Goal: Obtain resource: Download file/media

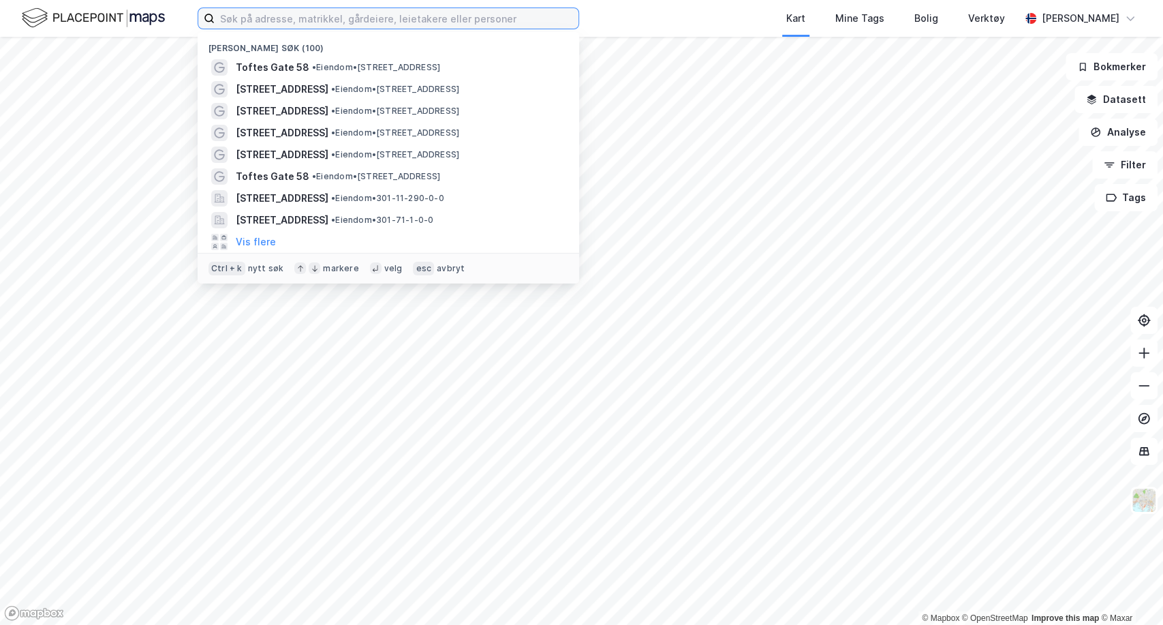
click at [324, 27] on input at bounding box center [397, 18] width 364 height 20
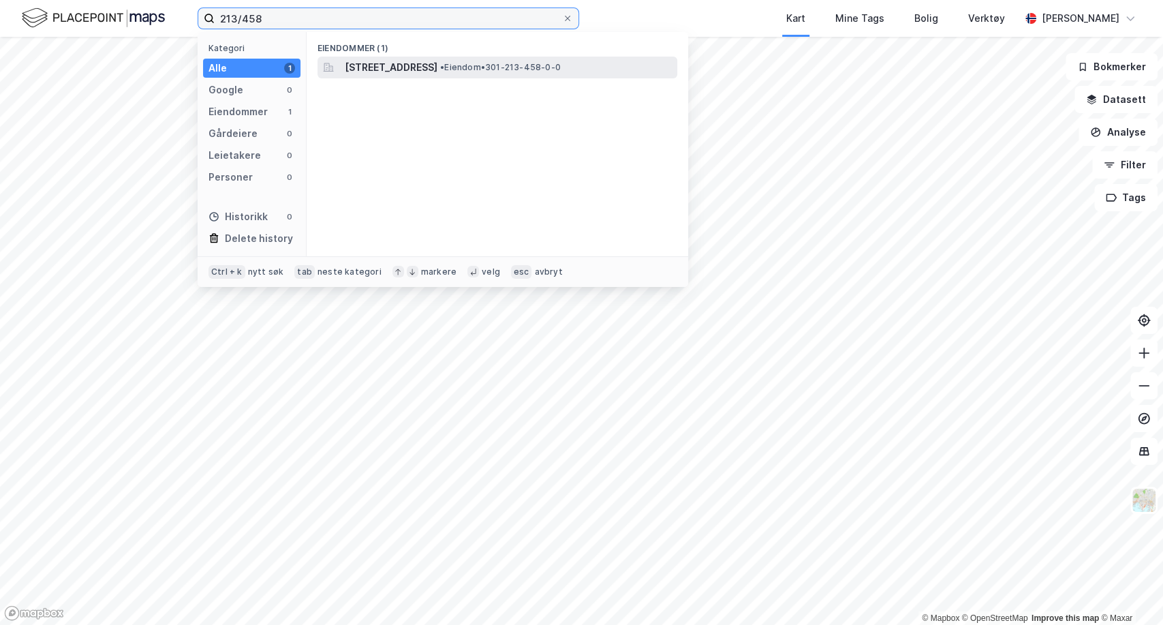
type input "213/458"
click at [387, 70] on span "[STREET_ADDRESS]" at bounding box center [391, 67] width 93 height 16
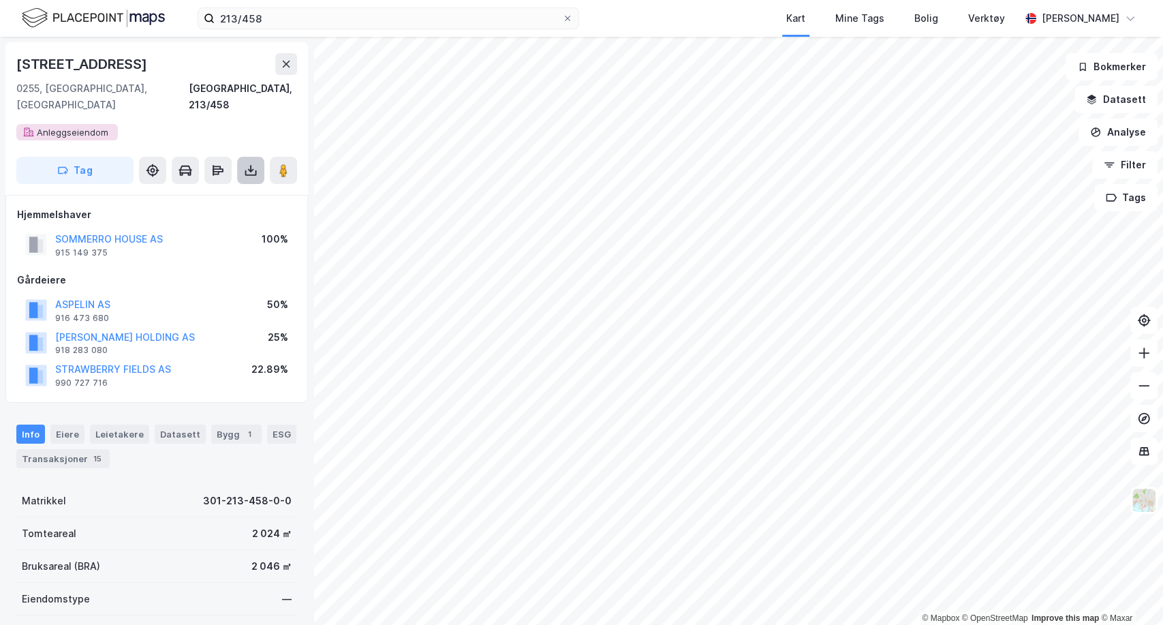
click at [257, 161] on button at bounding box center [250, 170] width 27 height 27
click at [207, 192] on div "Last ned grunnbok" at bounding box center [183, 197] width 79 height 11
